Goal: Transaction & Acquisition: Book appointment/travel/reservation

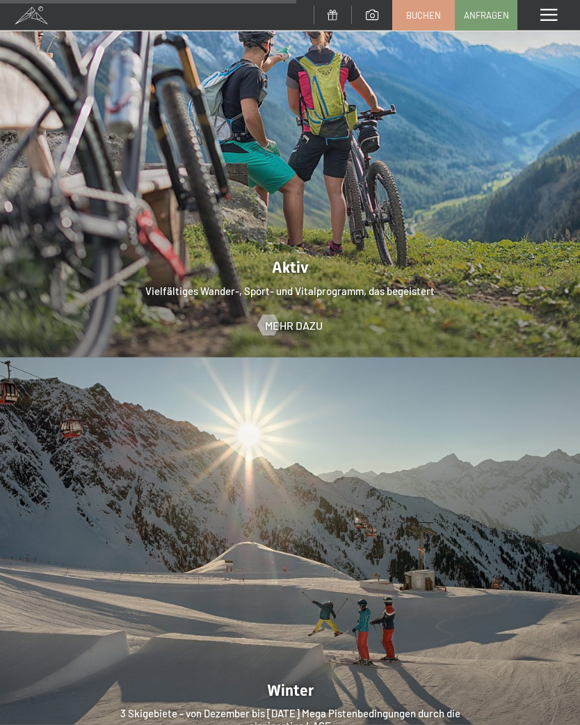
scroll to position [2661, 0]
click at [296, 317] on span "Mehr dazu" at bounding box center [294, 324] width 58 height 15
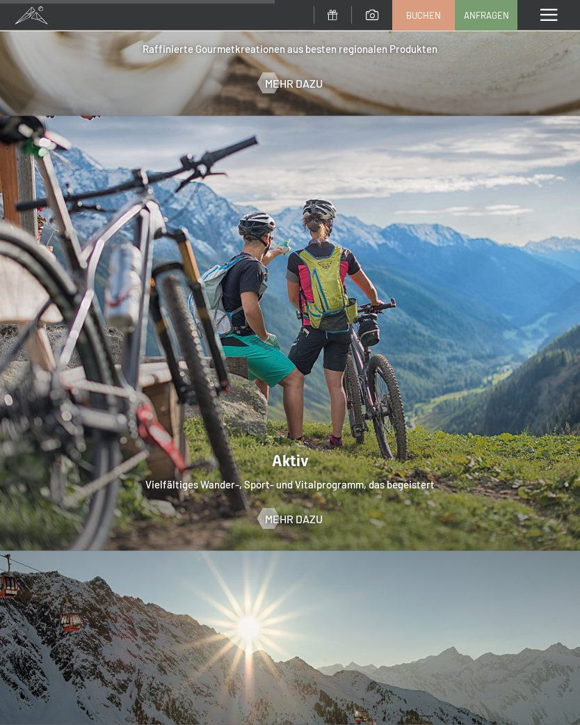
scroll to position [2466, 0]
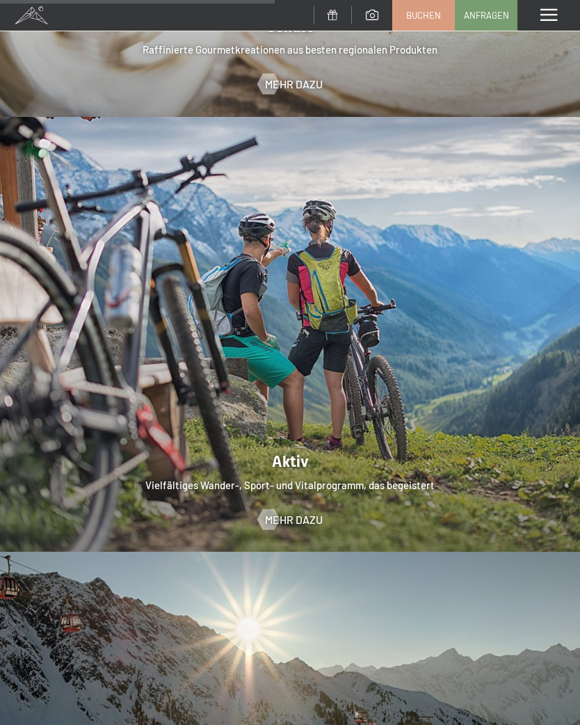
click at [303, 512] on span "Mehr dazu" at bounding box center [294, 519] width 58 height 15
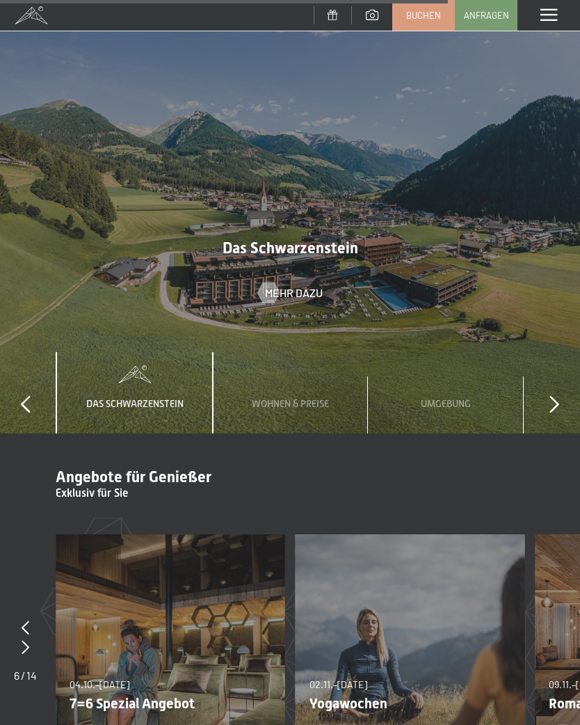
scroll to position [4017, 0]
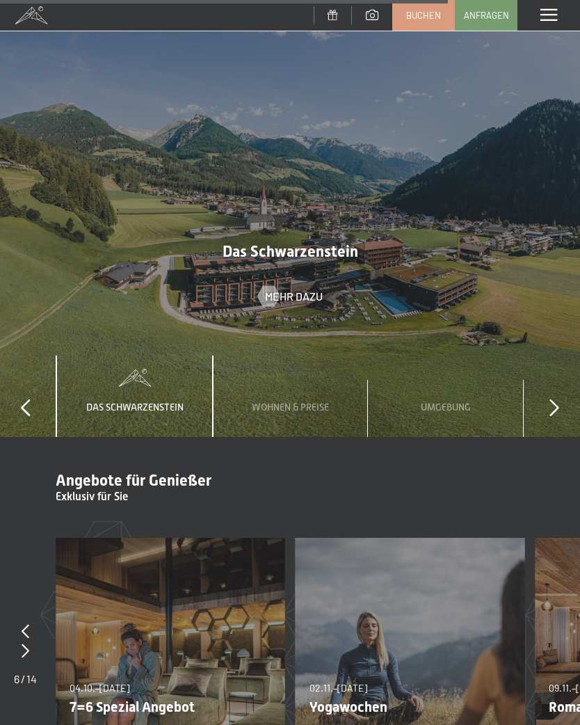
click at [318, 377] on div "Wohnen & Preise" at bounding box center [290, 395] width 98 height 81
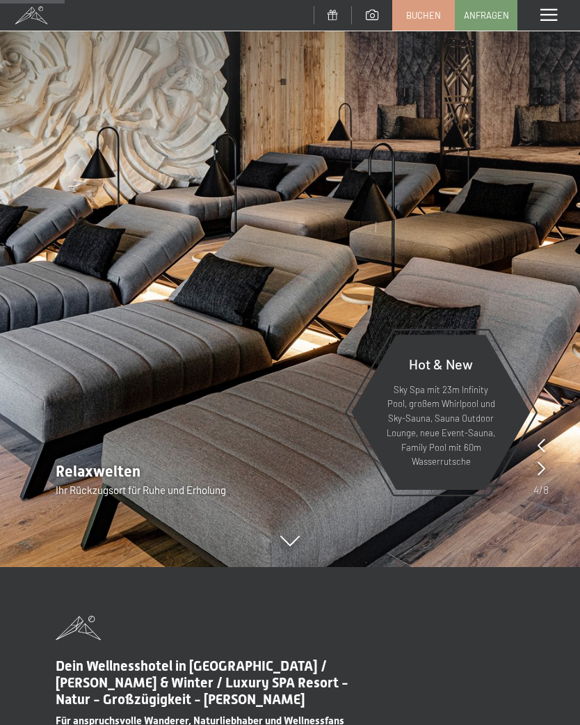
scroll to position [0, 0]
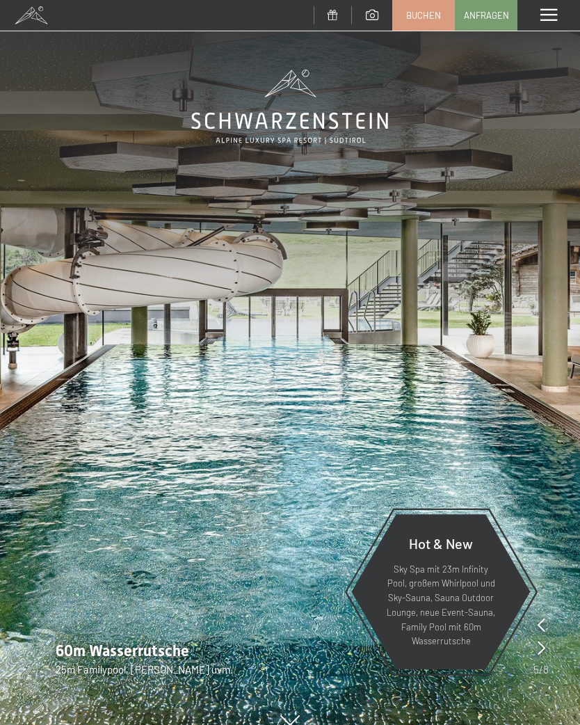
click at [545, 20] on span at bounding box center [548, 15] width 17 height 13
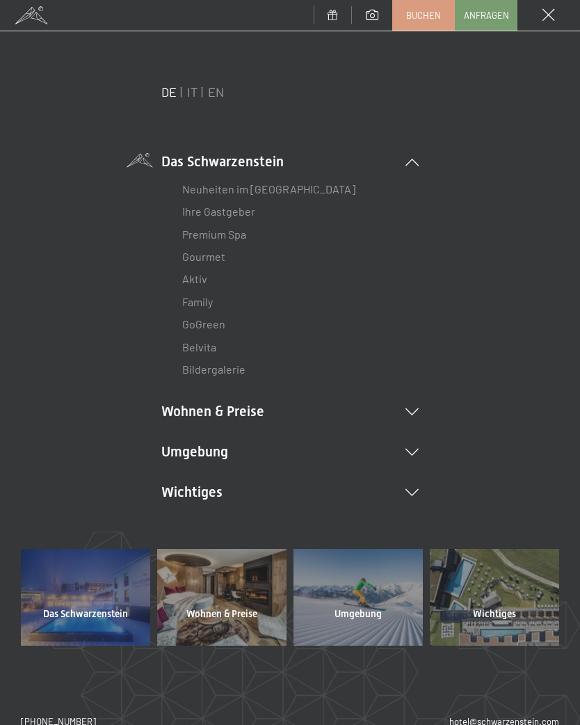
click at [305, 195] on link "Neuheiten im [GEOGRAPHIC_DATA]" at bounding box center [268, 188] width 173 height 13
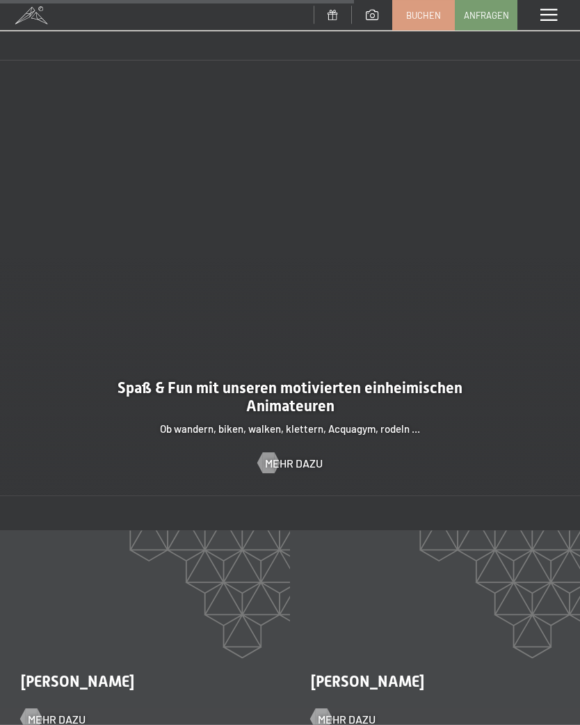
scroll to position [1686, 0]
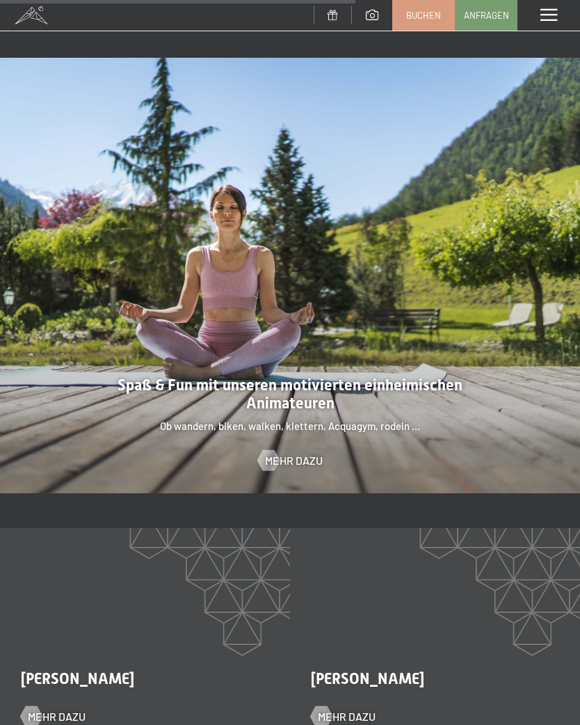
click at [312, 453] on span "Mehr dazu" at bounding box center [294, 460] width 58 height 15
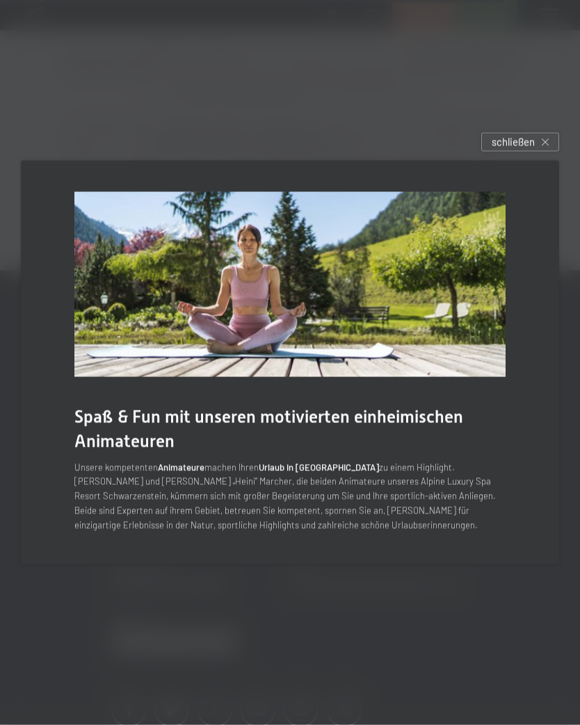
scroll to position [2519, 0]
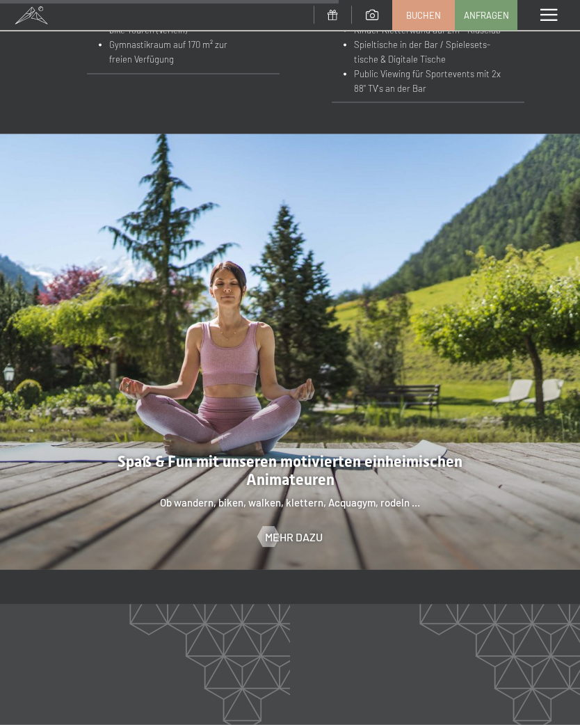
scroll to position [1610, 0]
click at [310, 533] on span "Mehr dazu" at bounding box center [294, 536] width 58 height 15
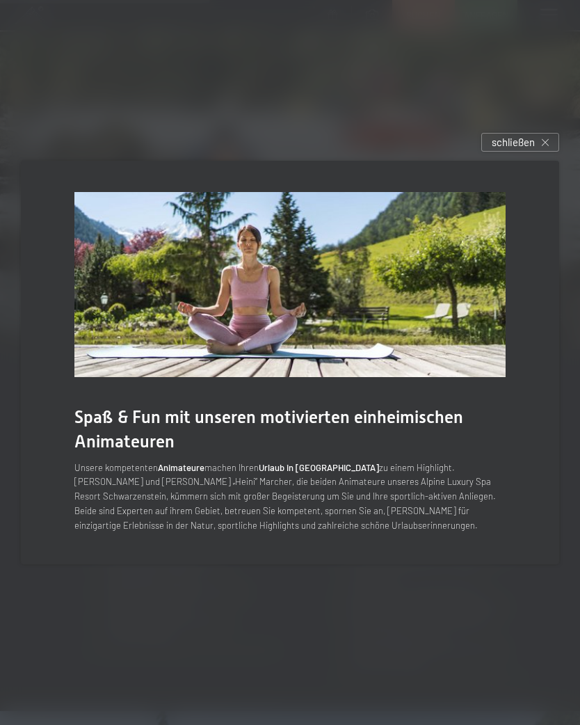
scroll to position [1045, 0]
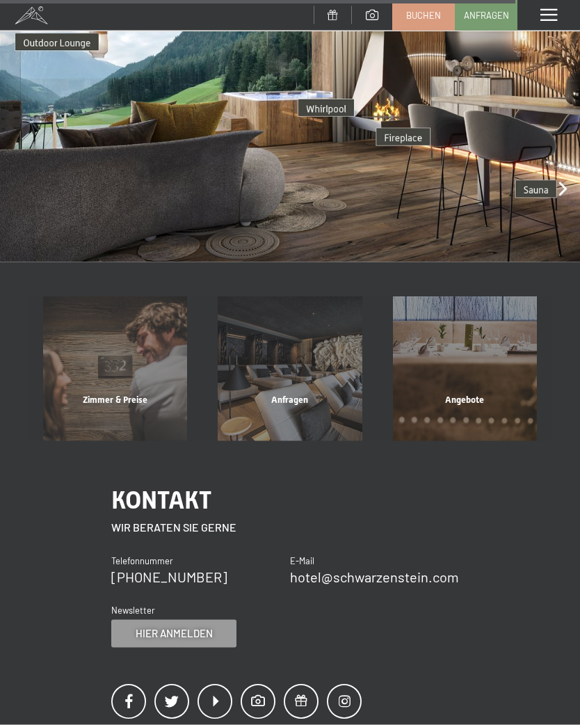
scroll to position [2780, 0]
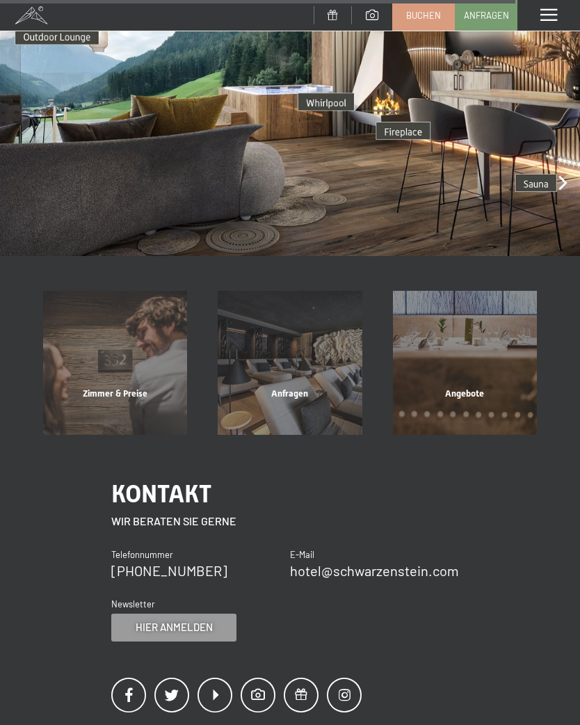
click at [473, 387] on div "Angebote" at bounding box center [465, 410] width 175 height 47
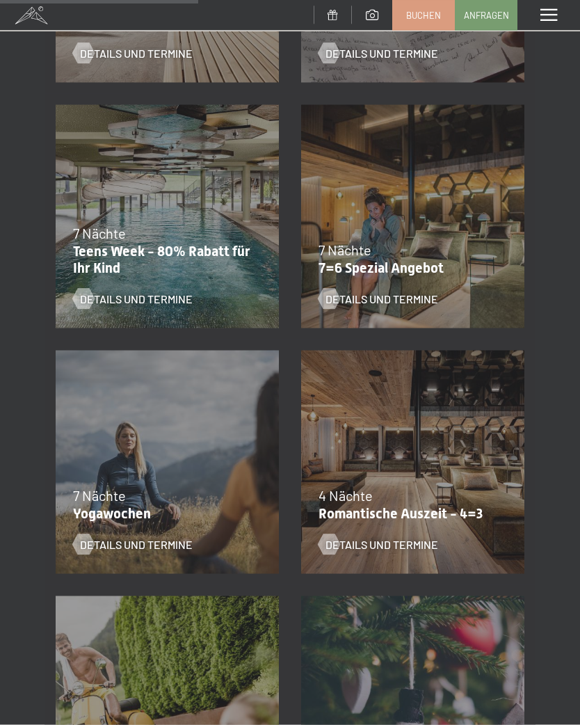
scroll to position [719, 0]
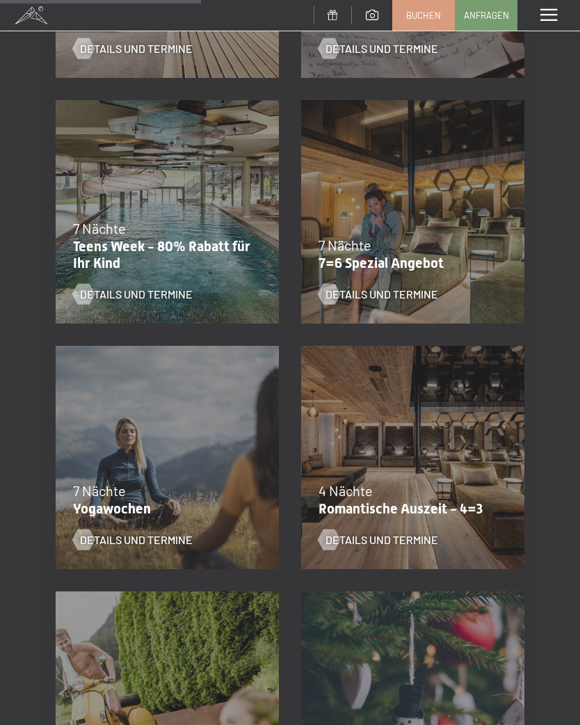
click at [419, 300] on span "Details und Termine" at bounding box center [381, 294] width 113 height 15
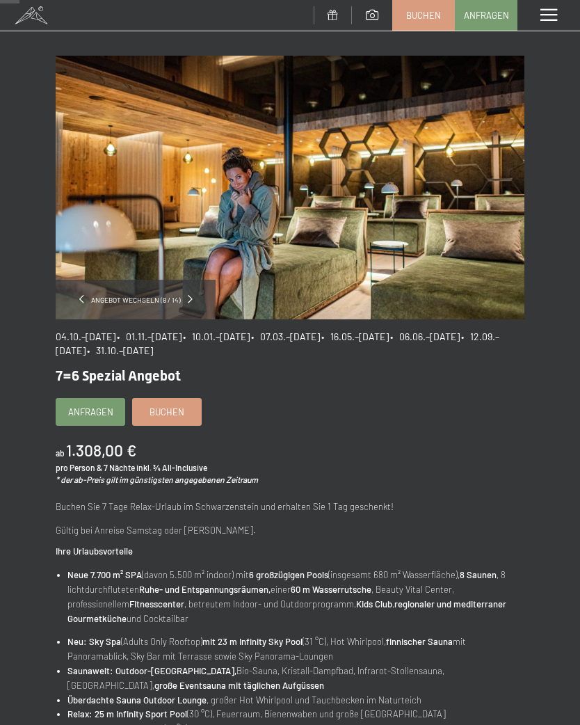
scroll to position [39, 0]
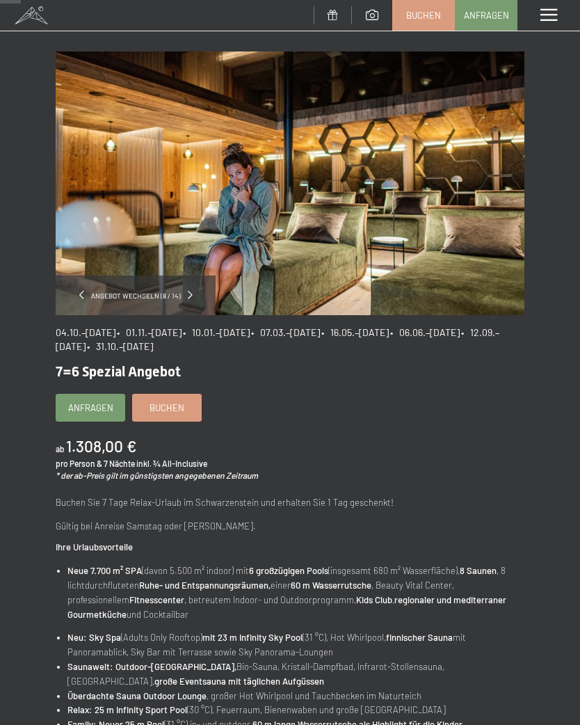
click at [180, 396] on link "Buchen" at bounding box center [167, 407] width 68 height 26
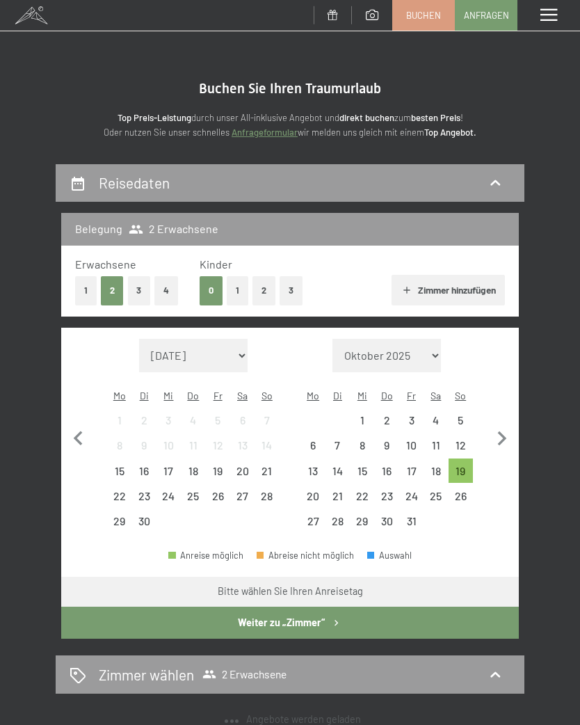
select select "[DATE]"
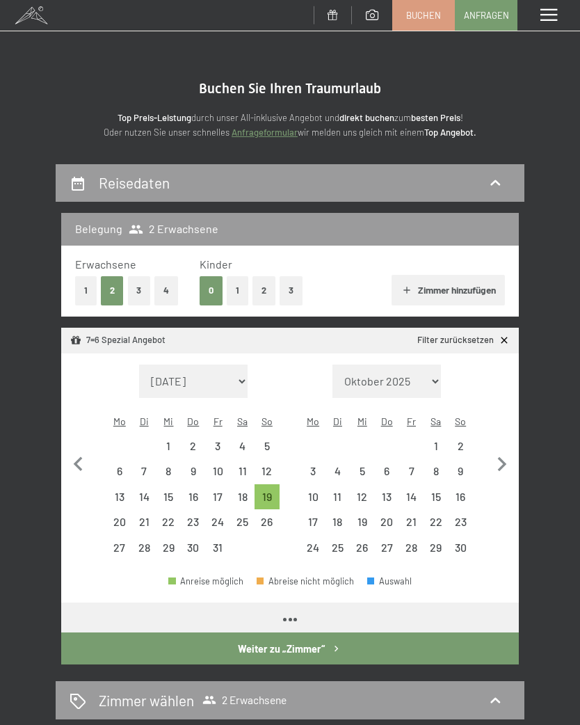
select select "[DATE]"
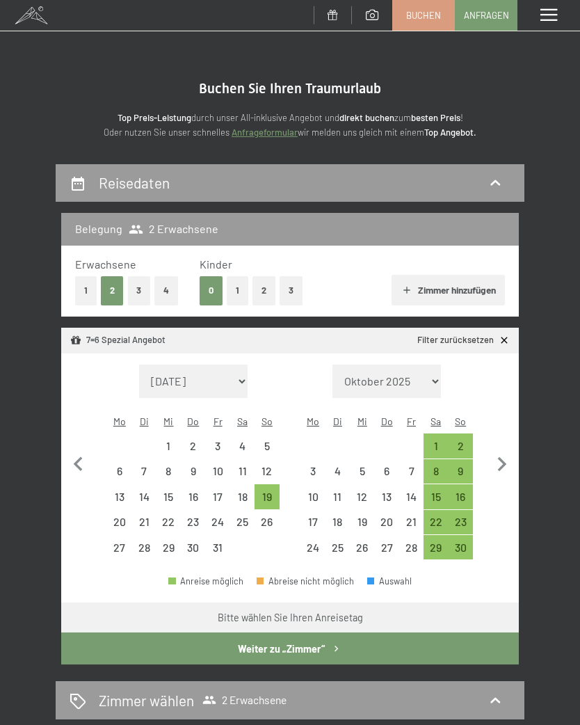
click at [506, 450] on icon "button" at bounding box center [501, 464] width 29 height 29
select select "[DATE]"
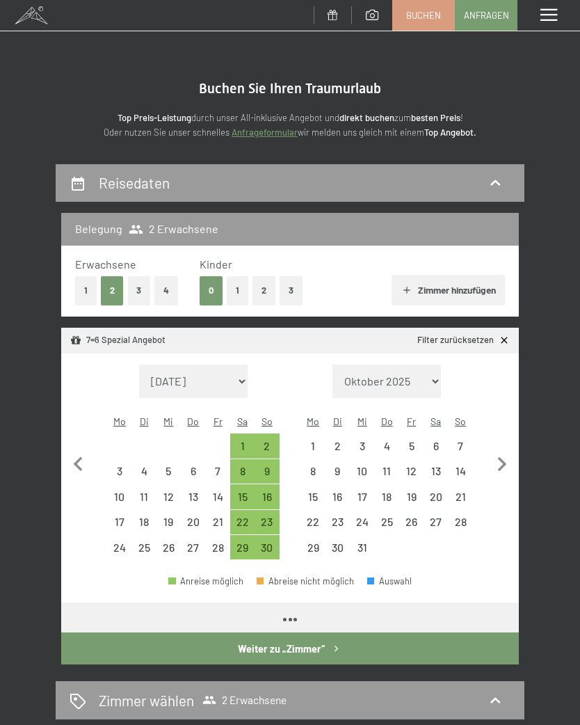
click at [506, 450] on icon "button" at bounding box center [501, 464] width 29 height 29
select select "[DATE]"
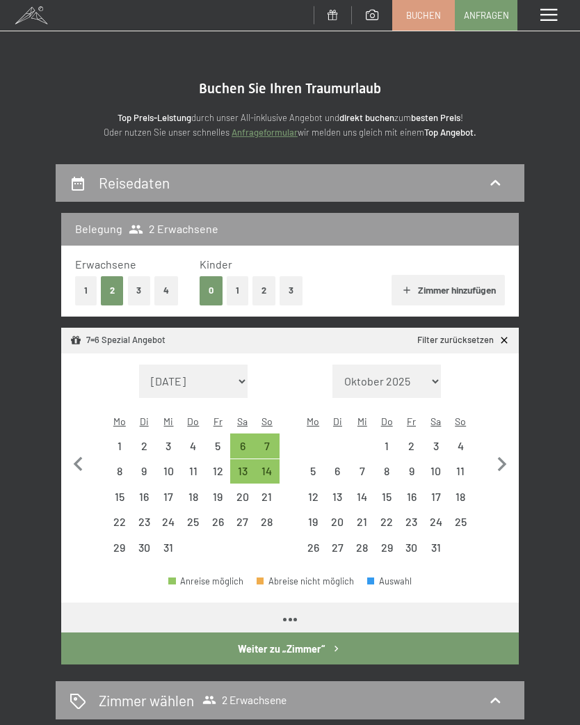
select select "[DATE]"
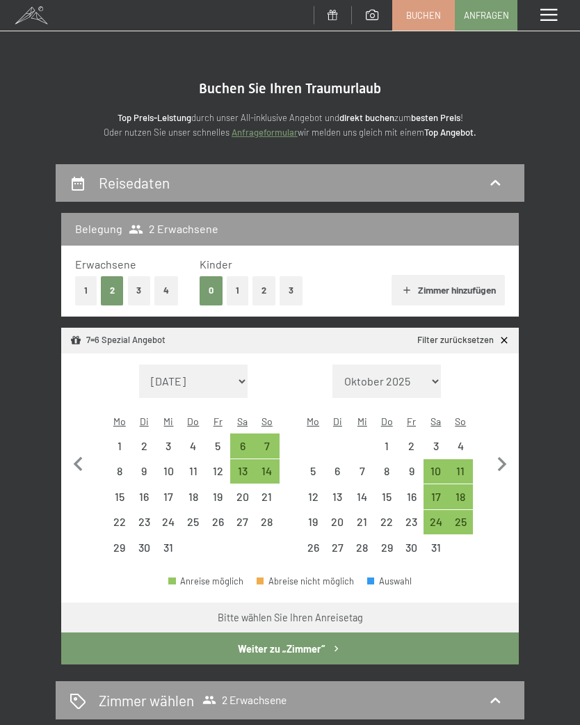
click at [503, 457] on icon "button" at bounding box center [502, 464] width 9 height 15
select select "[DATE]"
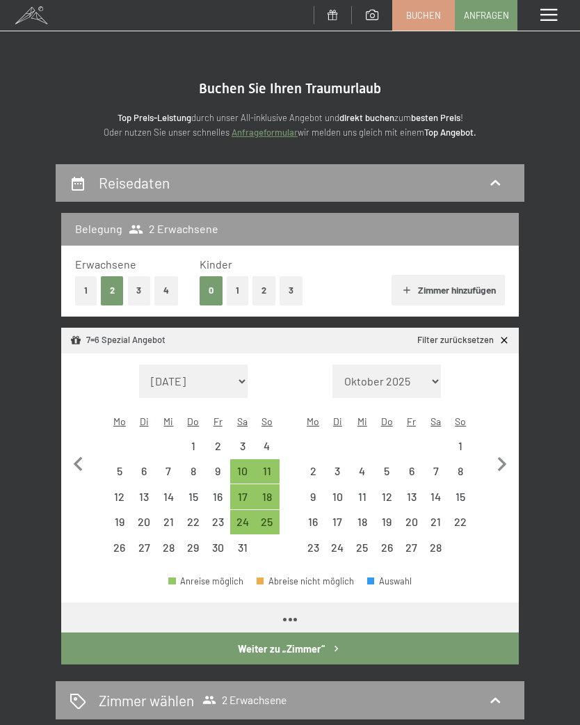
select select "[DATE]"
click at [501, 457] on icon "button" at bounding box center [502, 464] width 9 height 15
select select "[DATE]"
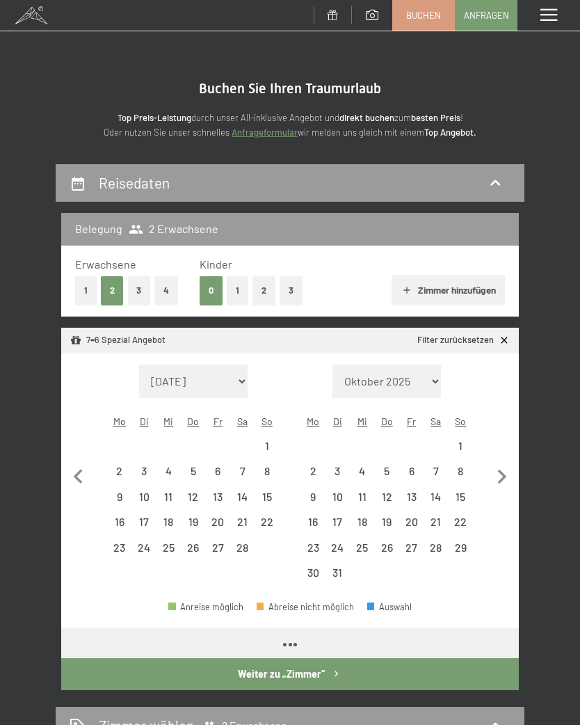
select select "[DATE]"
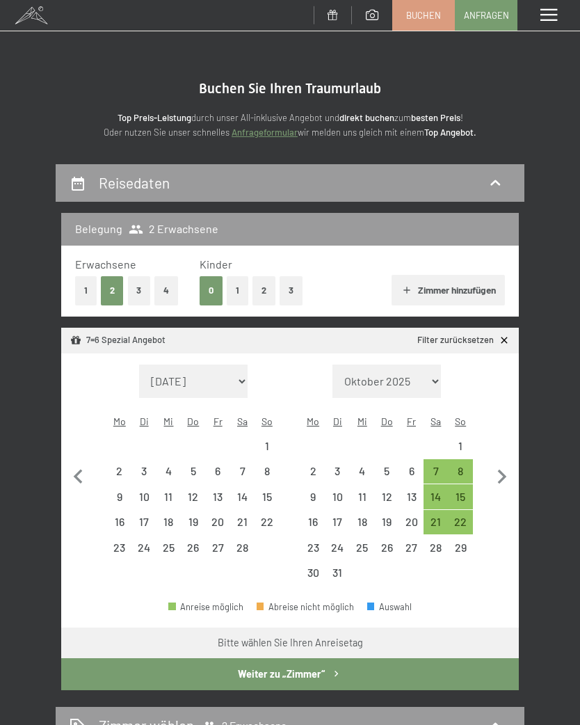
click at [508, 468] on icon "button" at bounding box center [501, 476] width 29 height 29
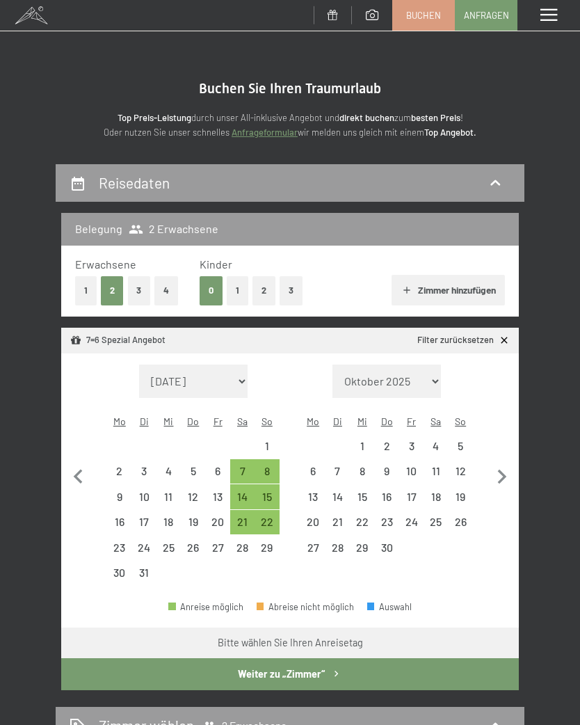
select select "[DATE]"
click at [508, 466] on icon "button" at bounding box center [501, 476] width 29 height 29
select select "[DATE]"
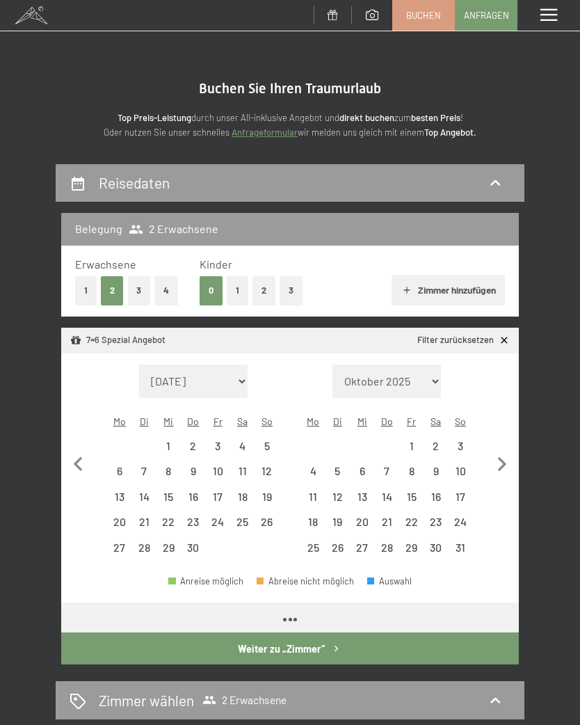
select select "[DATE]"
click at [499, 461] on icon "button" at bounding box center [502, 464] width 9 height 15
select select "[DATE]"
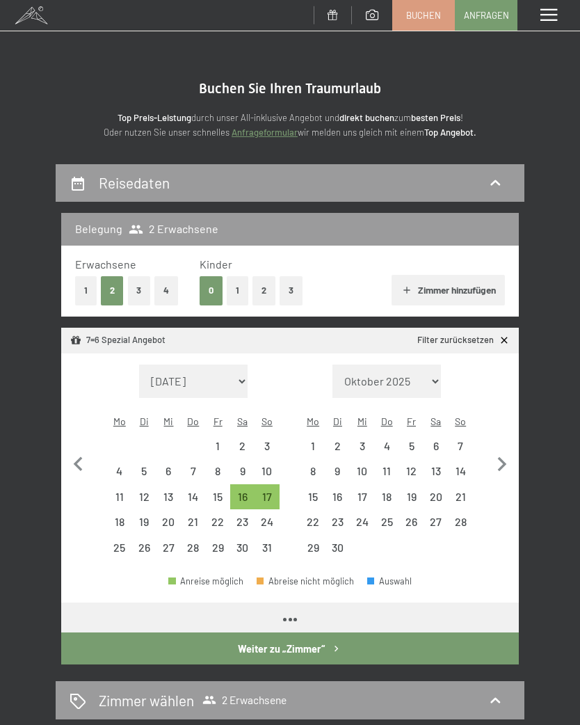
select select "[DATE]"
click at [461, 440] on div "7" at bounding box center [461, 451] width 22 height 22
select select "[DATE]"
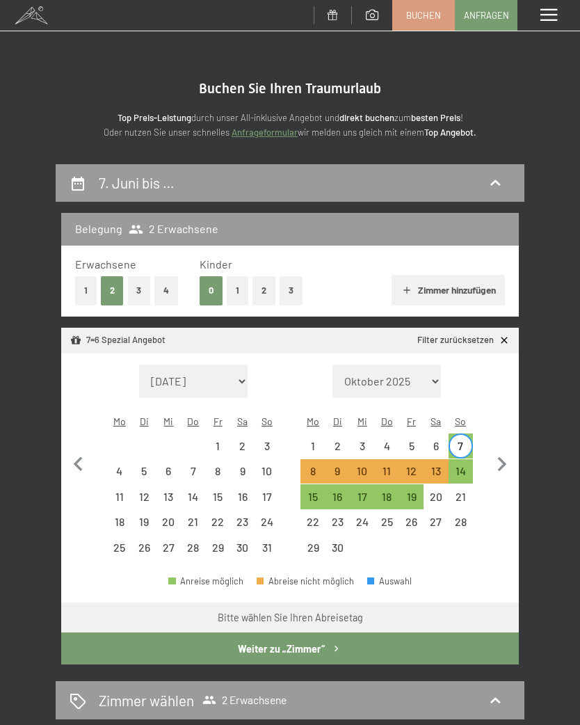
click at [467, 465] on div "14" at bounding box center [461, 476] width 22 height 22
select select "[DATE]"
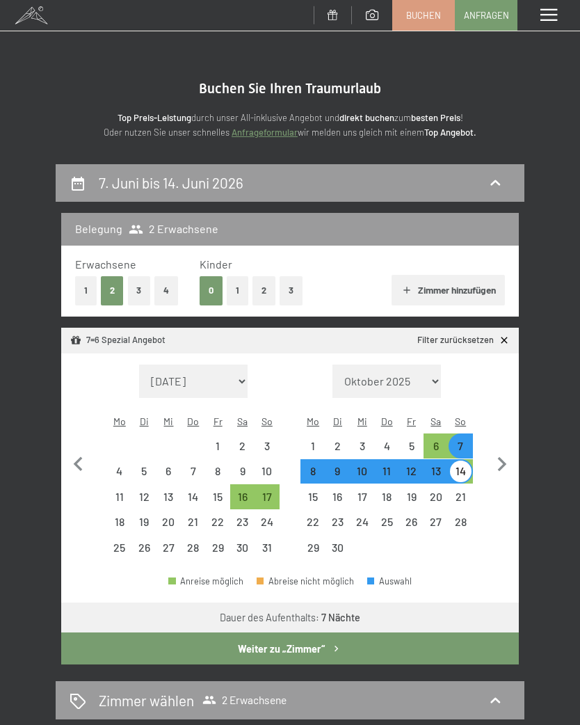
select select "[DATE]"
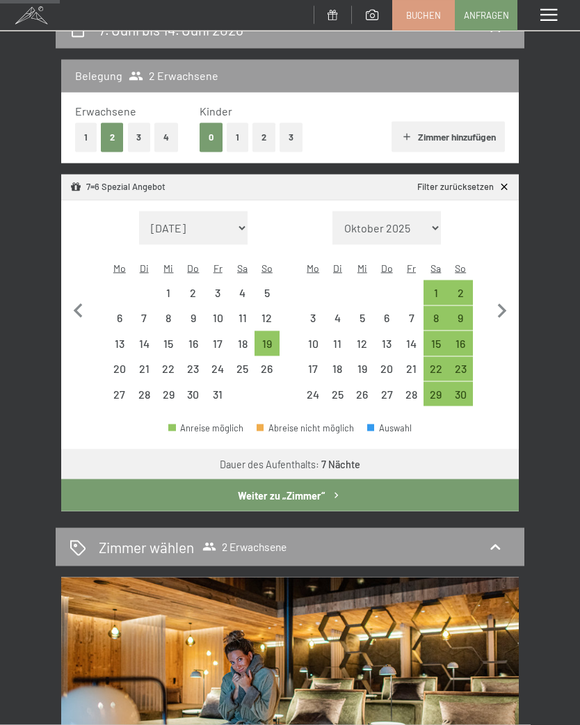
scroll to position [158, 0]
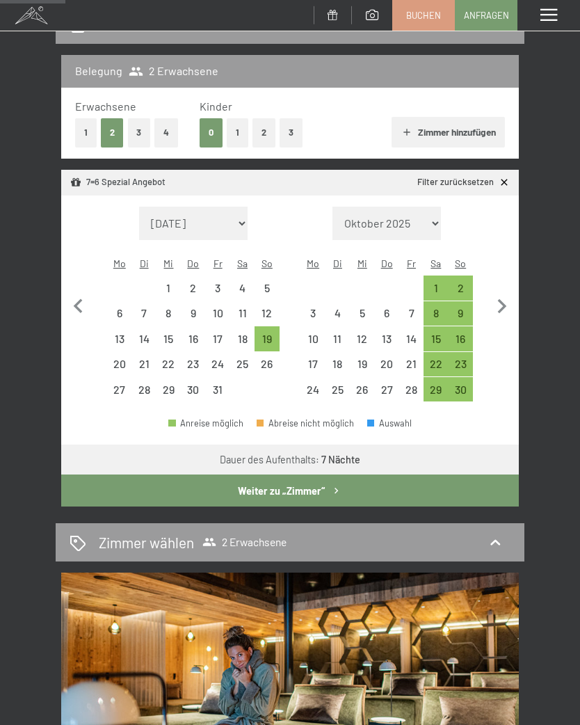
click at [329, 474] on button "Weiter zu „Zimmer“" at bounding box center [290, 490] width 458 height 32
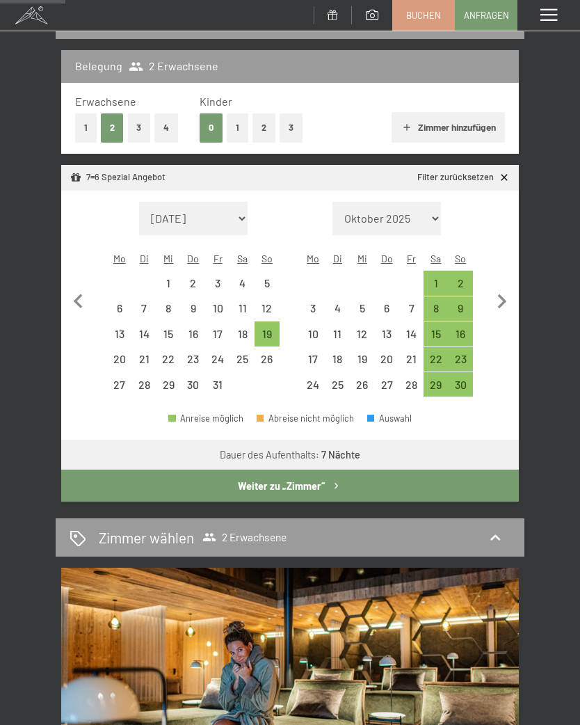
select select "[DATE]"
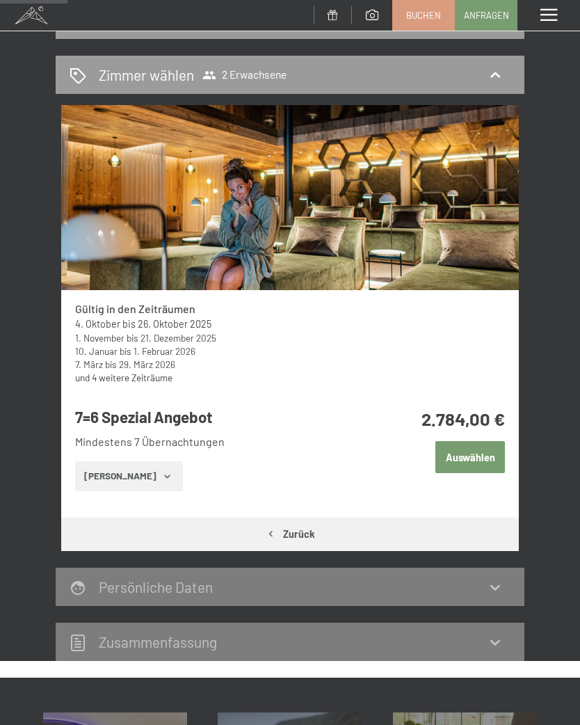
click at [147, 477] on button "[PERSON_NAME]" at bounding box center [129, 476] width 108 height 31
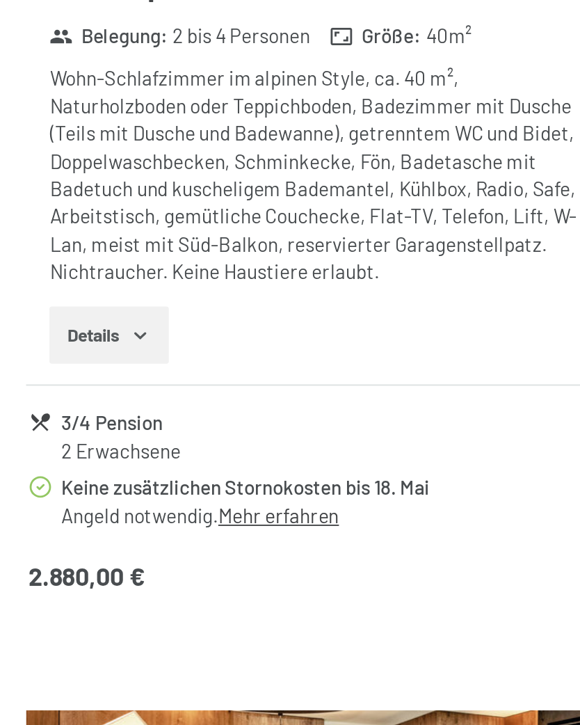
scroll to position [1202, 0]
click at [178, 595] on link "Mehr erfahren" at bounding box center [210, 601] width 65 height 13
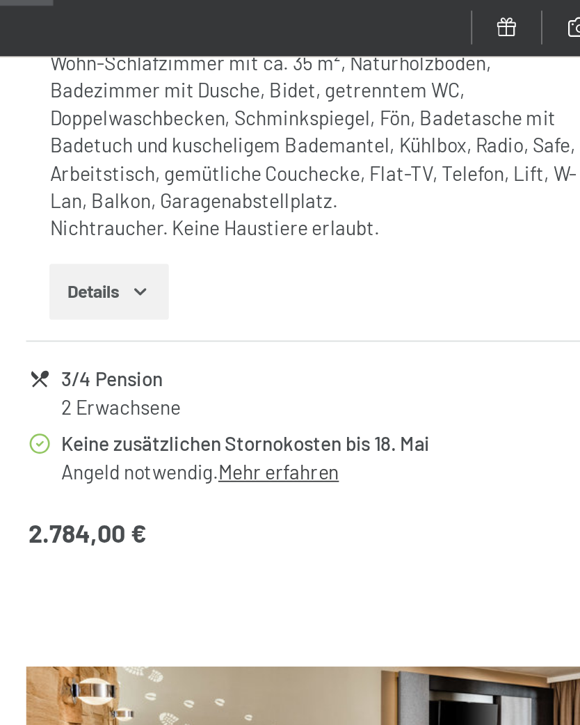
scroll to position [958, 0]
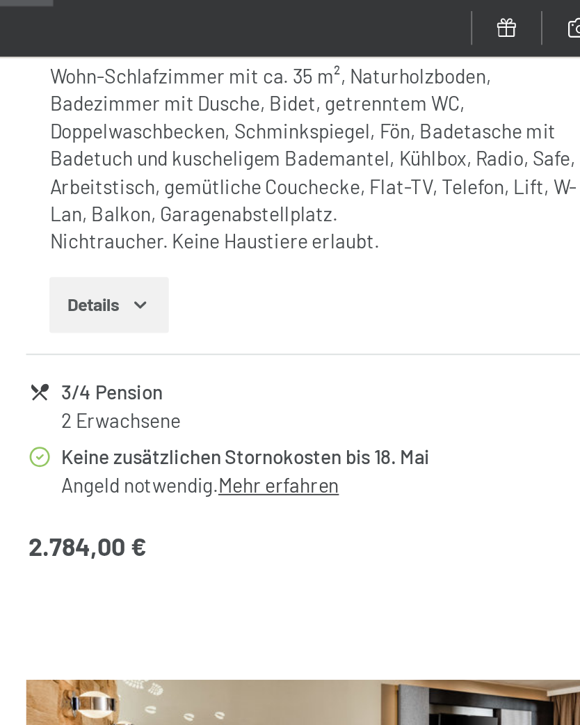
click at [178, 256] on link "Mehr erfahren" at bounding box center [210, 260] width 65 height 13
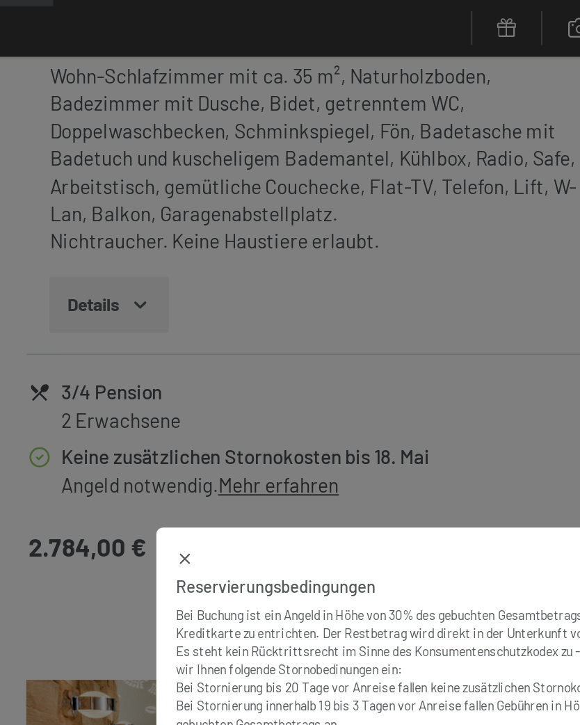
click at [156, 295] on icon at bounding box center [161, 300] width 10 height 10
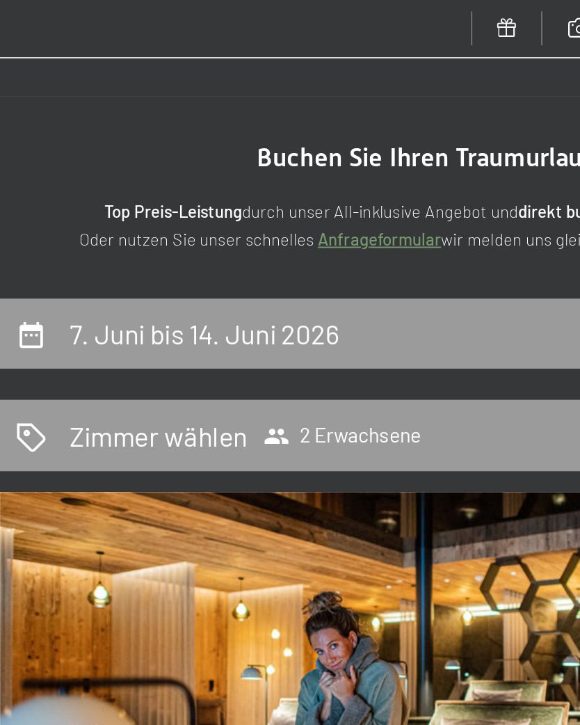
scroll to position [0, 0]
